Goal: Task Accomplishment & Management: Use online tool/utility

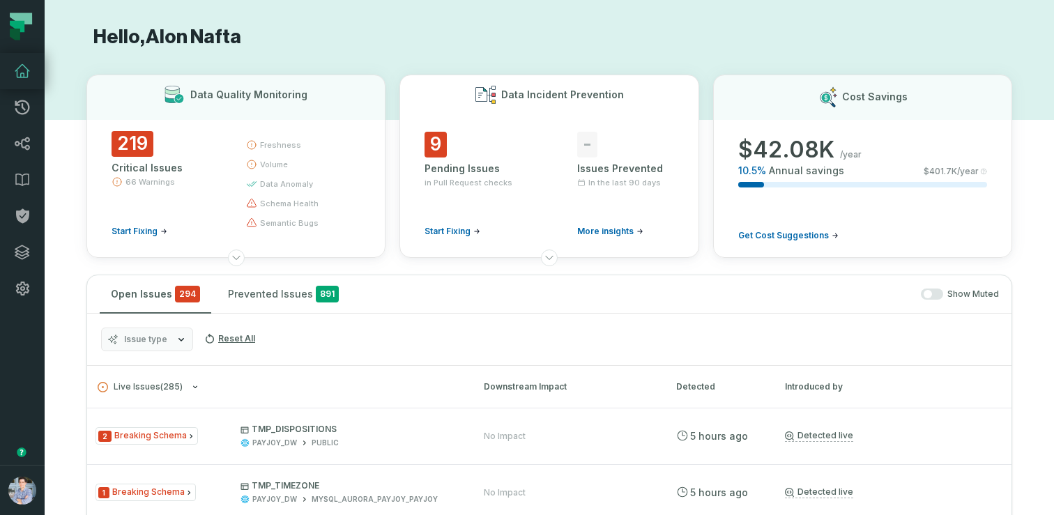
click at [468, 236] on span "Start Fixing" at bounding box center [448, 231] width 46 height 11
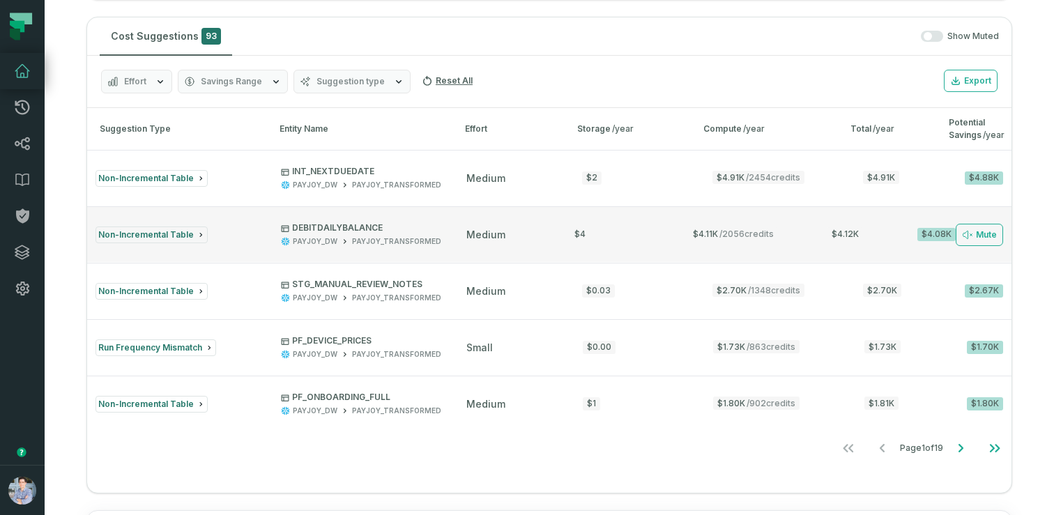
scroll to position [1345, 0]
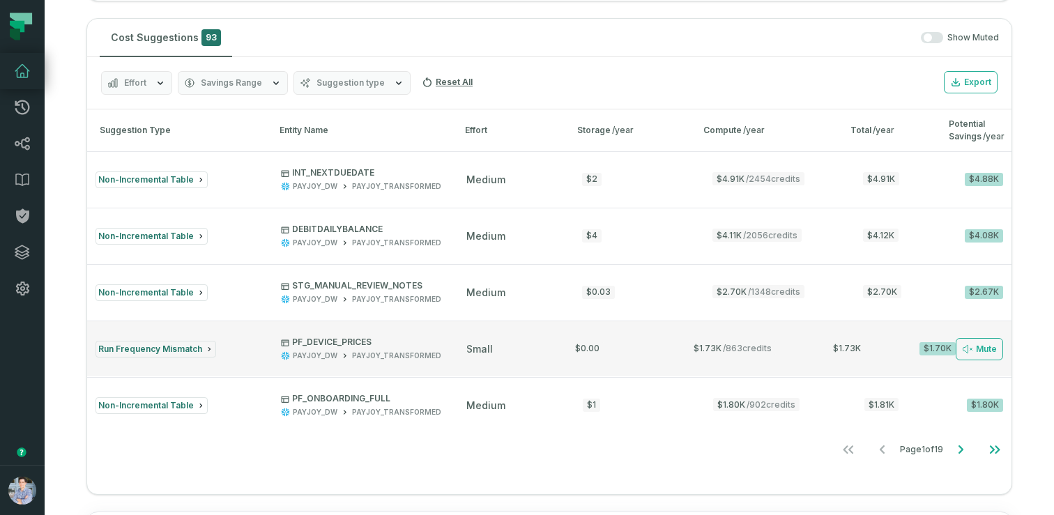
click at [519, 340] on button "Run Frequency Mismatch PF_DEVICE_PRICES PAYJOY_DW PAYJOY_TRANSFORMED small $0.0…" at bounding box center [549, 349] width 924 height 56
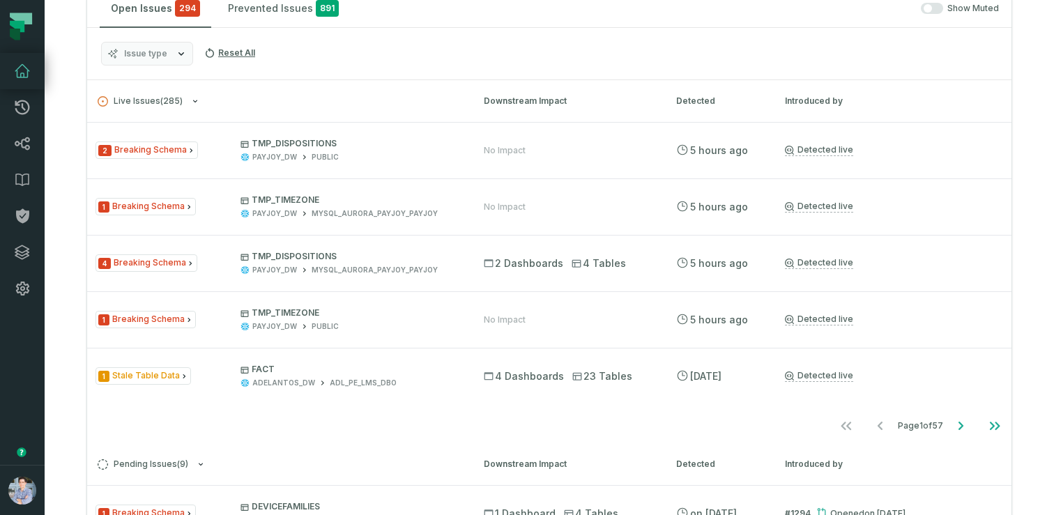
scroll to position [0, 0]
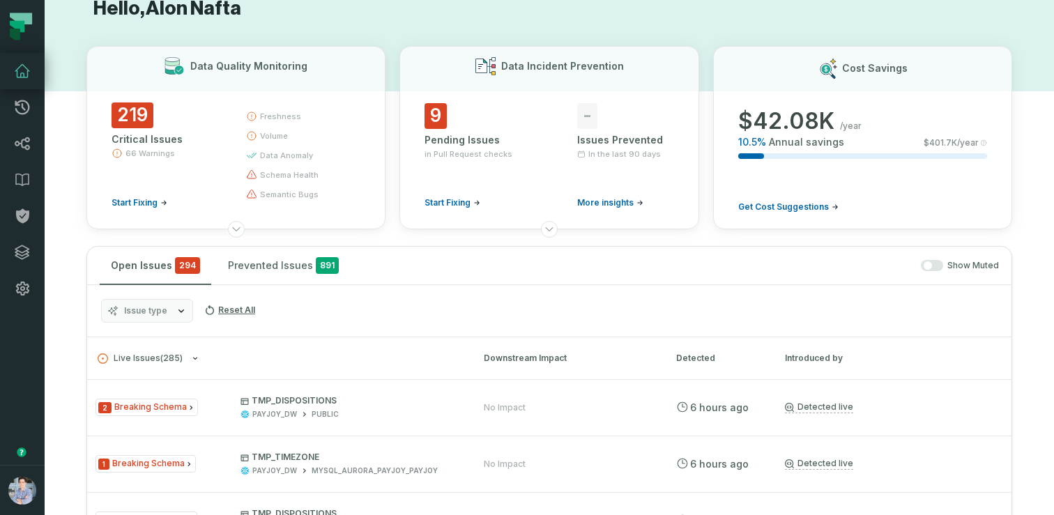
scroll to position [31, 0]
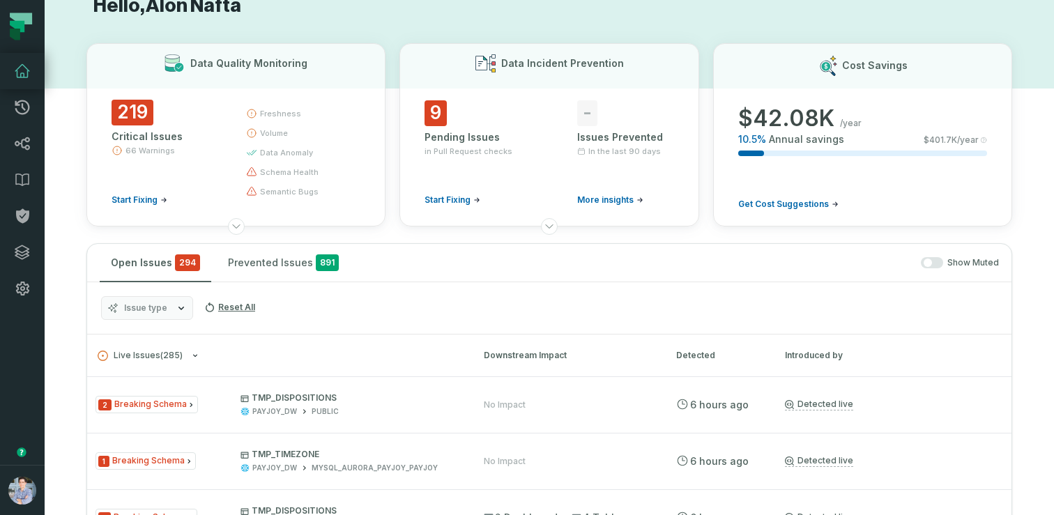
scroll to position [1363, 0]
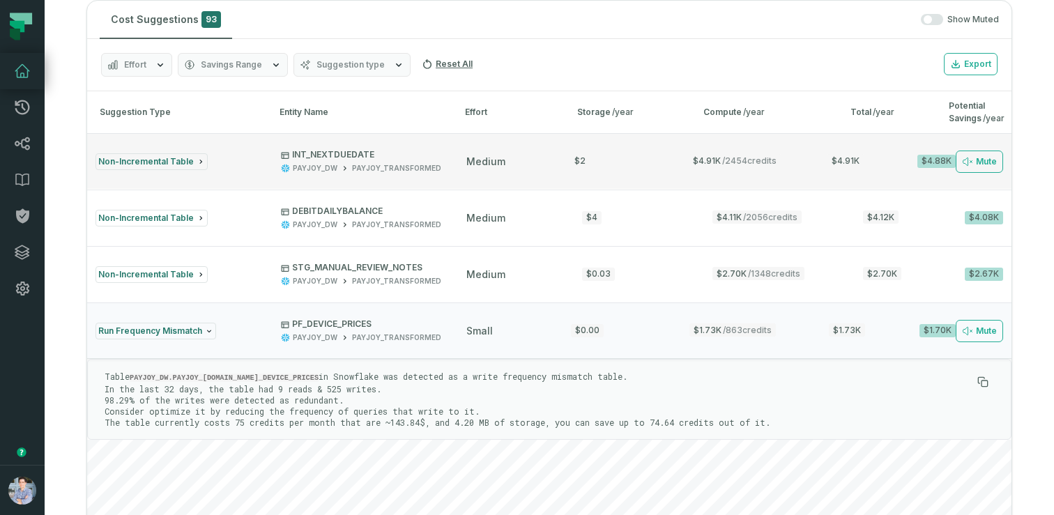
click at [349, 156] on p "INT_NEXTDUEDATE" at bounding box center [361, 154] width 160 height 11
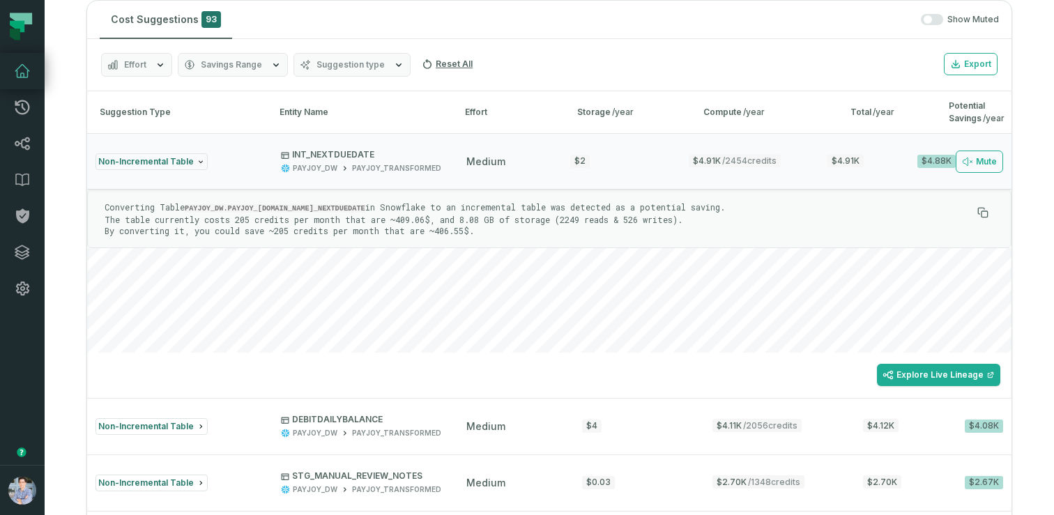
click at [340, 225] on p "Converting Table PAYJOY_DW.PAYJOY_[DOMAIN_NAME]_NEXTDUEDATE in Snowflake to an …" at bounding box center [538, 218] width 867 height 35
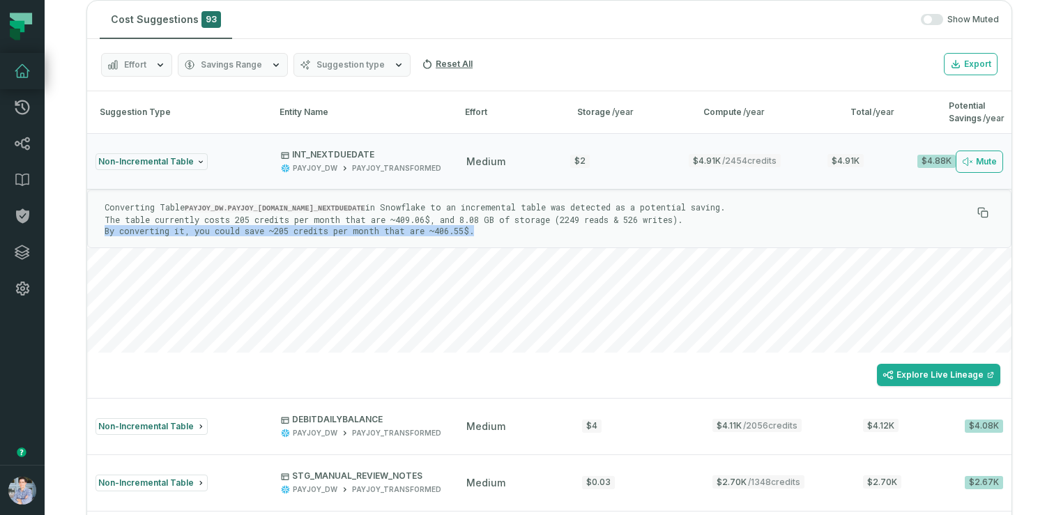
click at [300, 223] on p "Converting Table PAYJOY_DW.PAYJOY_[DOMAIN_NAME]_NEXTDUEDATE in Snowflake to an …" at bounding box center [538, 218] width 867 height 35
